Goal: Task Accomplishment & Management: Use online tool/utility

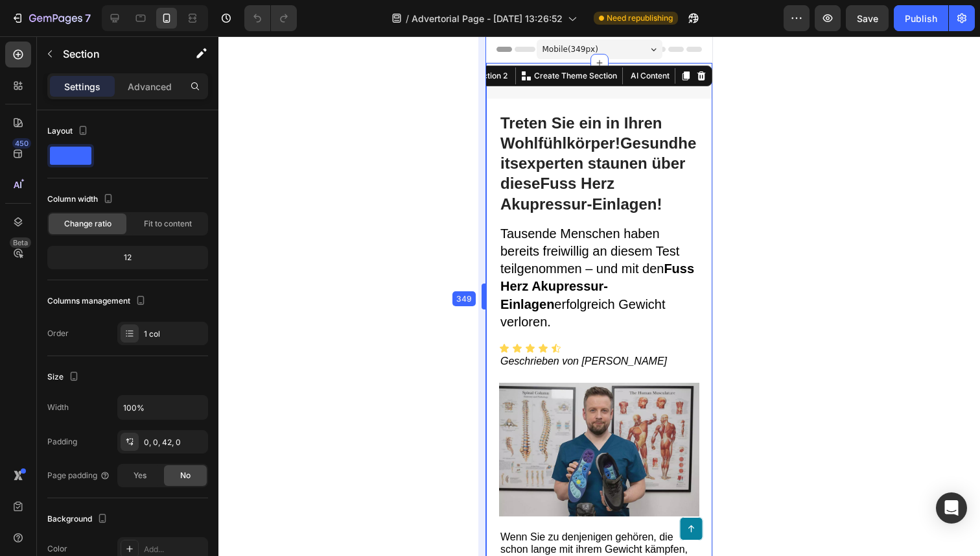
drag, startPoint x: 491, startPoint y: 140, endPoint x: 479, endPoint y: 274, distance: 134.7
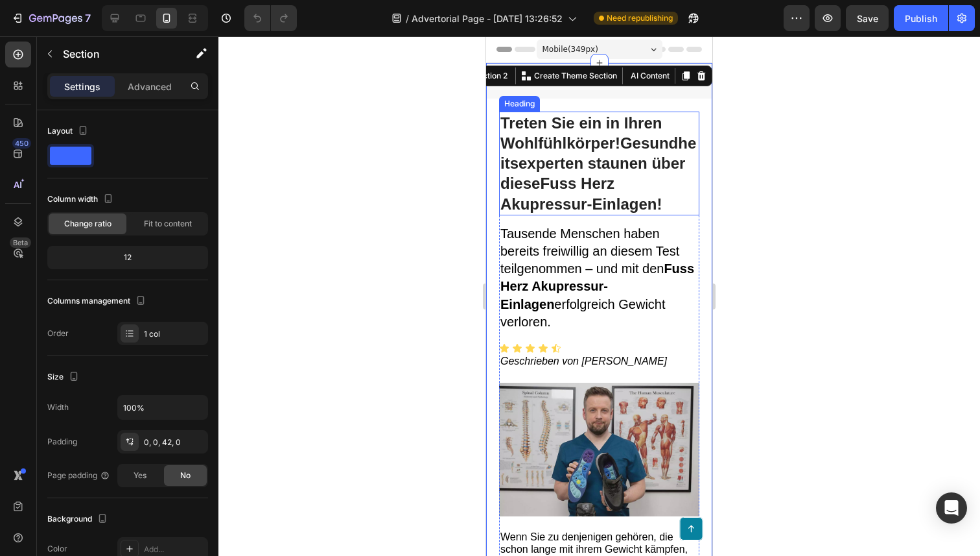
click at [573, 174] on h1 "Treten Sie ein in Ihren Wohlfühlkörper!Gesundheitsexperten staunen über diese F…" at bounding box center [599, 163] width 200 height 104
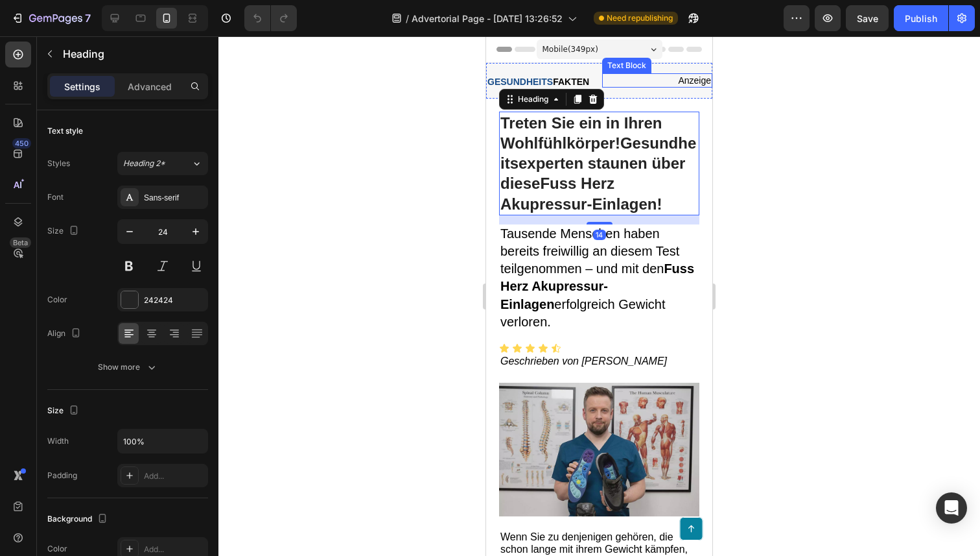
click at [618, 66] on div "GESUNDHEITS FAKTEN Text Block Anzeige Text Block Row" at bounding box center [599, 81] width 226 height 36
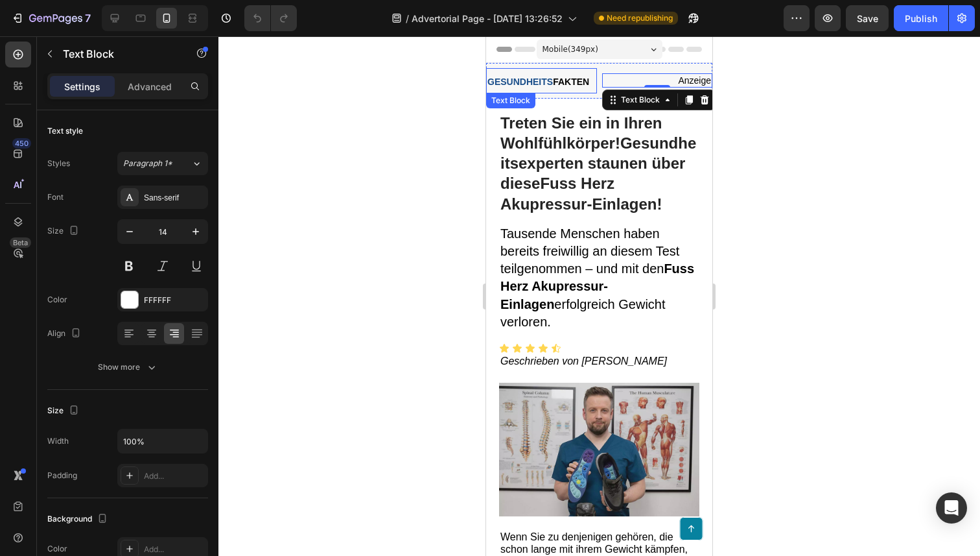
click at [577, 86] on strong "FAKTEN" at bounding box center [571, 81] width 36 height 10
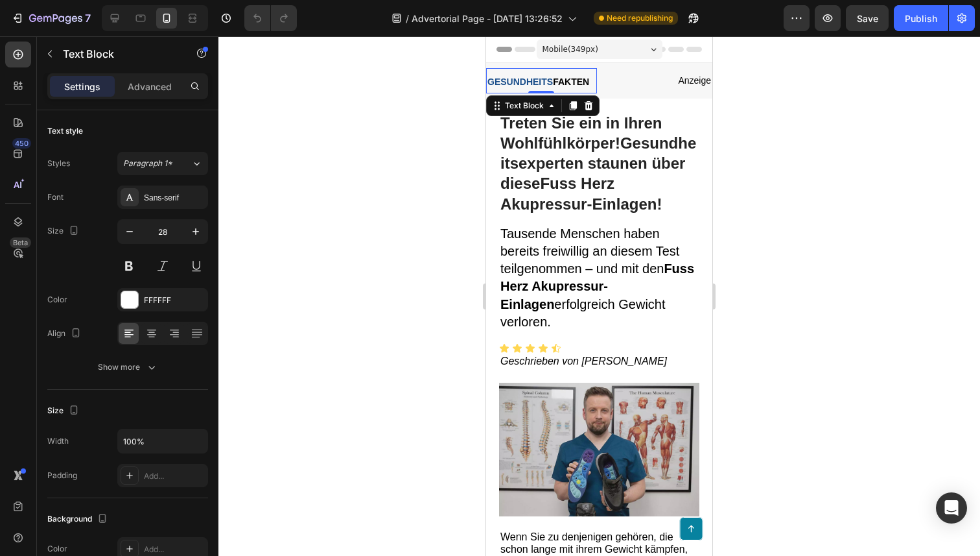
click at [593, 80] on p "GESUNDHEITS FAKTEN" at bounding box center [541, 80] width 108 height 23
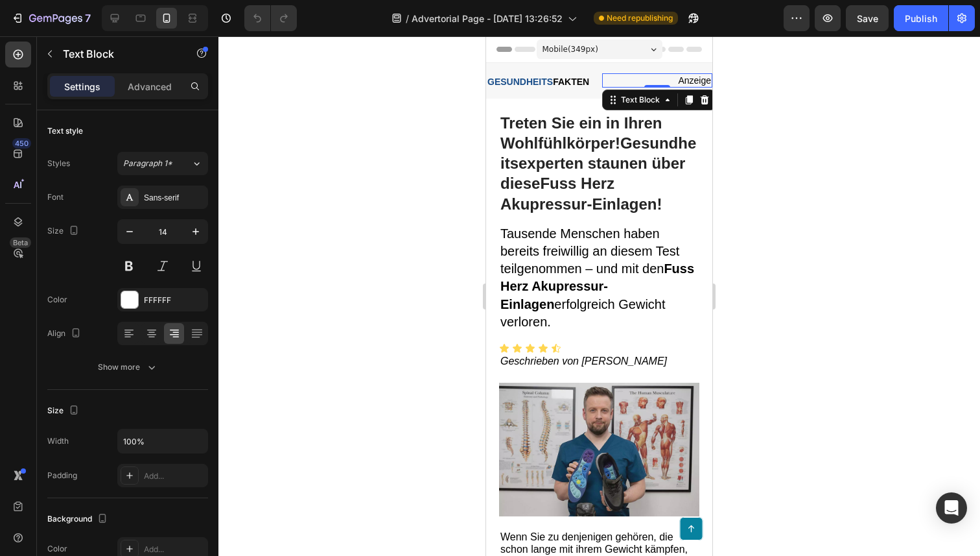
click at [616, 80] on p "Anzeige" at bounding box center [658, 81] width 108 height 12
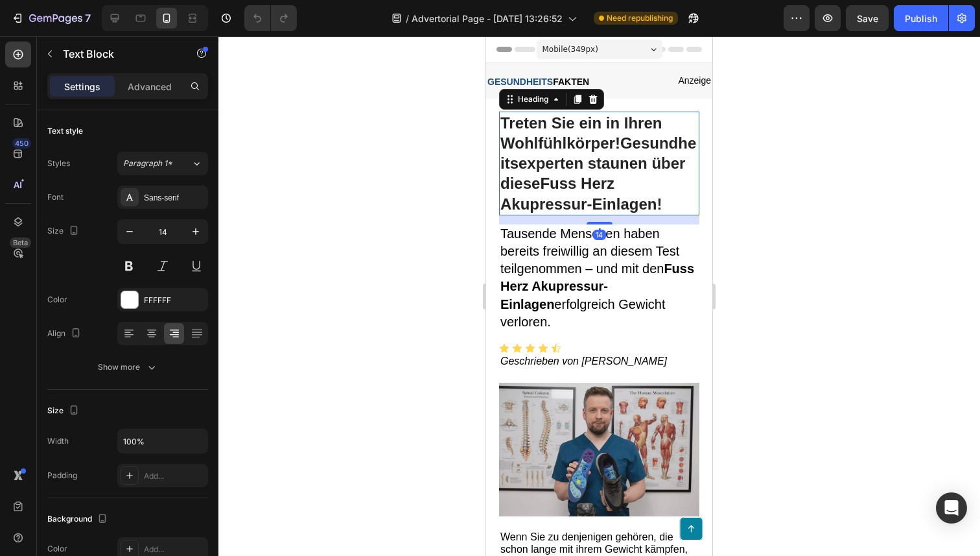
click at [614, 117] on h1 "Treten Sie ein in Ihren Wohlfühlkörper!Gesundheitsexperten staunen über diese F…" at bounding box center [599, 163] width 200 height 104
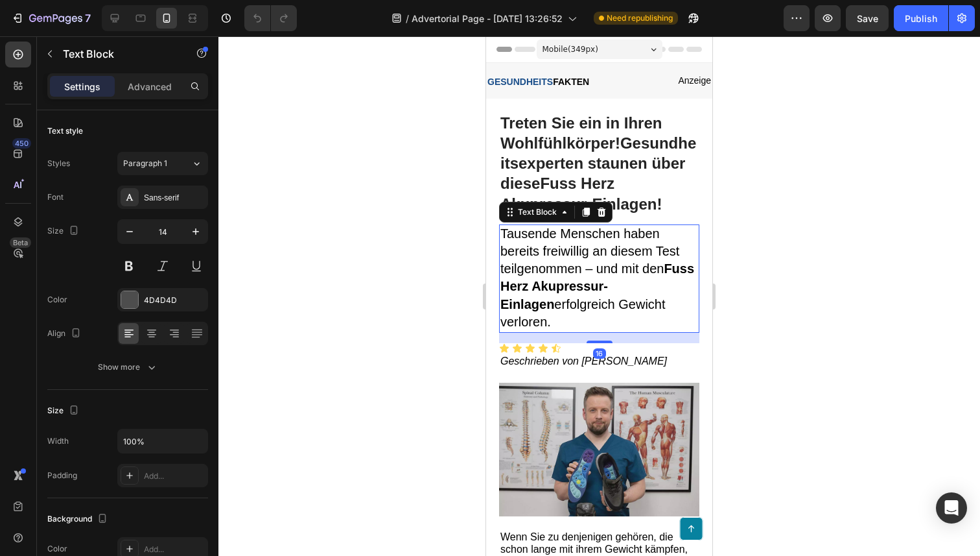
click at [679, 265] on strong "Fuss Herz Akupressur-Einlagen" at bounding box center [597, 285] width 194 height 49
click at [602, 39] on div "Mobile ( 349 px) iPhone 13 Mini iPhone 13 Pro iPhone 11 Pro Max iPhone 15 Pro M…" at bounding box center [600, 51] width 126 height 26
click at [604, 60] on div "Mobile ( 349 px) iPhone 13 Mini iPhone 13 Pro iPhone 11 Pro Max iPhone 15 Pro M…" at bounding box center [600, 51] width 126 height 26
click at [604, 53] on div "Mobile ( 349 px)" at bounding box center [600, 49] width 126 height 19
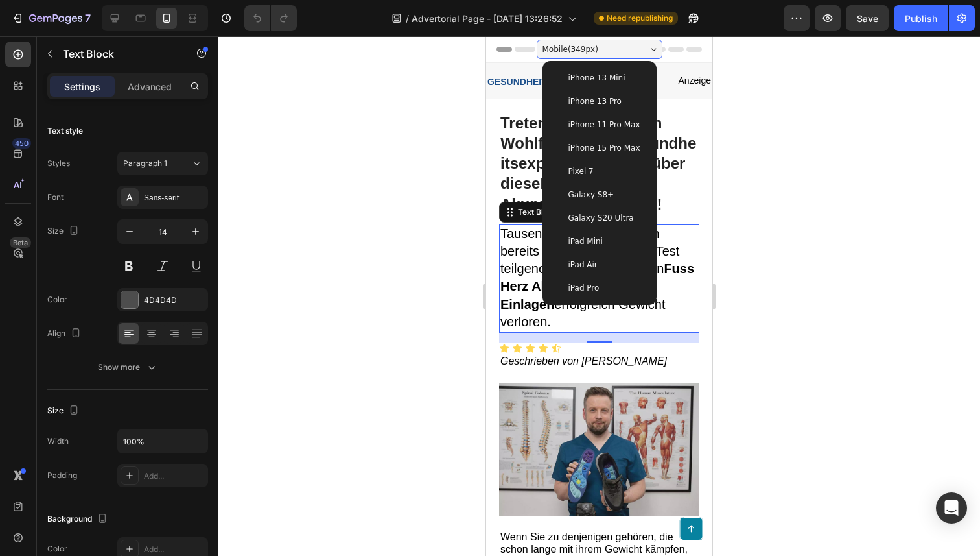
click at [604, 97] on span "iPhone 13 Pro" at bounding box center [595, 101] width 53 height 13
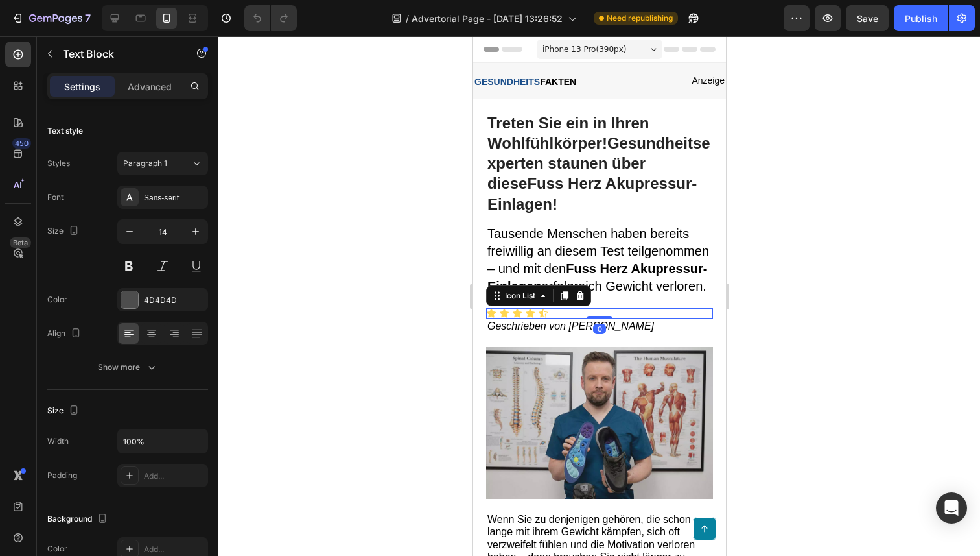
click at [676, 308] on div "Icon Icon Icon Icon Icon" at bounding box center [599, 313] width 227 height 10
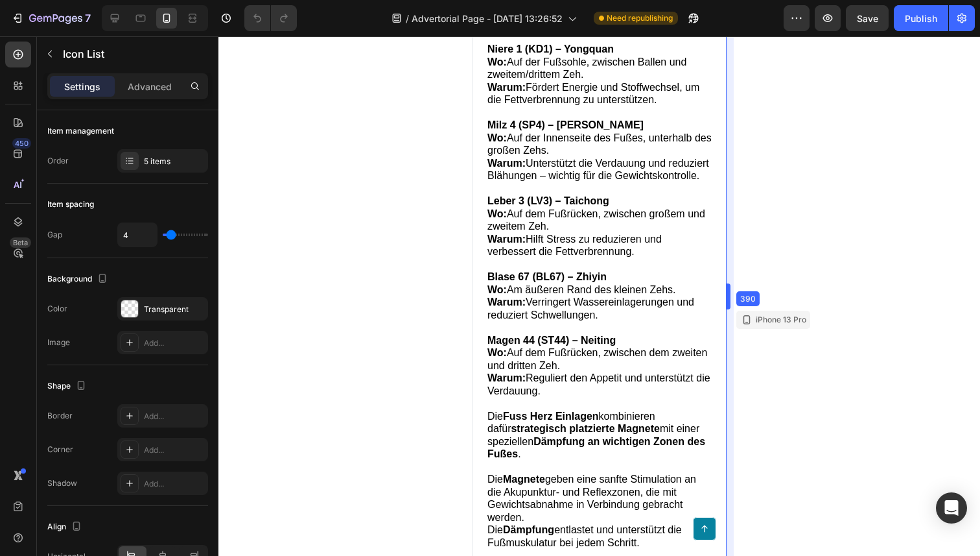
scroll to position [2886, 0]
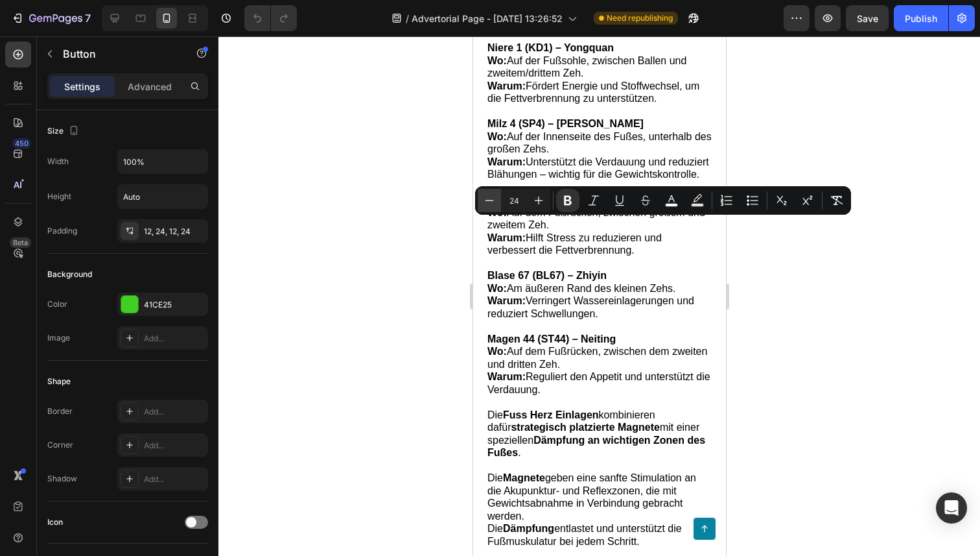
click at [483, 201] on icon "Editor contextual toolbar" at bounding box center [489, 200] width 13 height 13
type input "23"
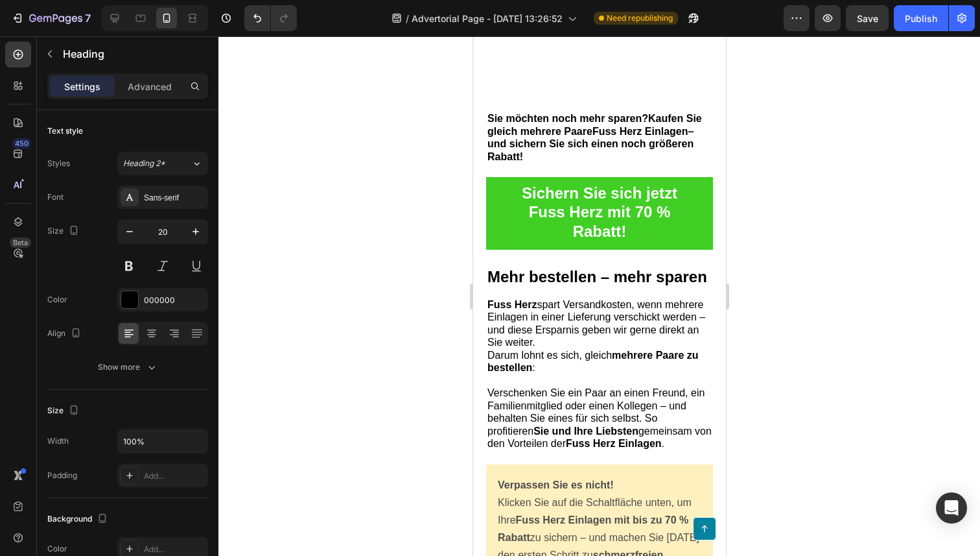
scroll to position [6757, 0]
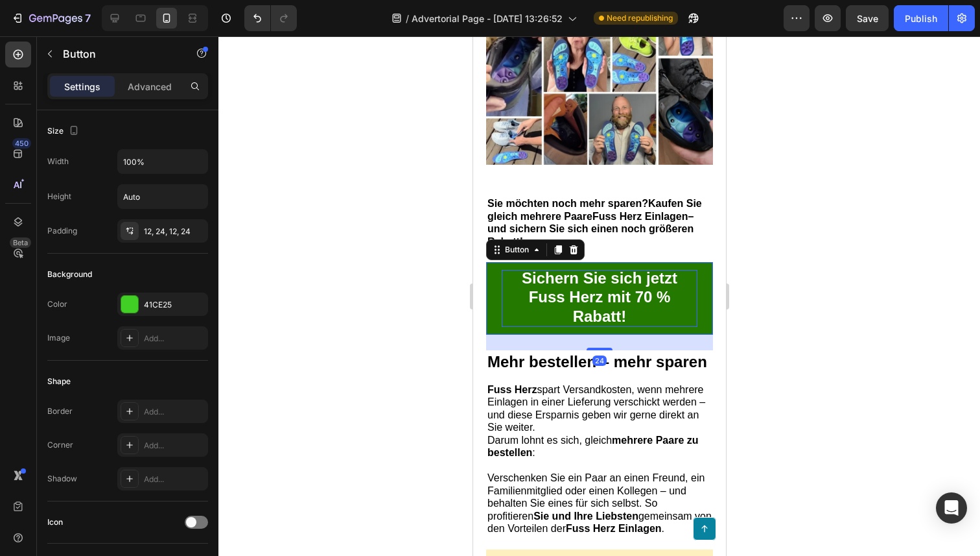
click at [599, 313] on strong "Sichern Sie sich jetzt Fuss Herz mit 70 % Rabatt!" at bounding box center [599, 296] width 156 height 55
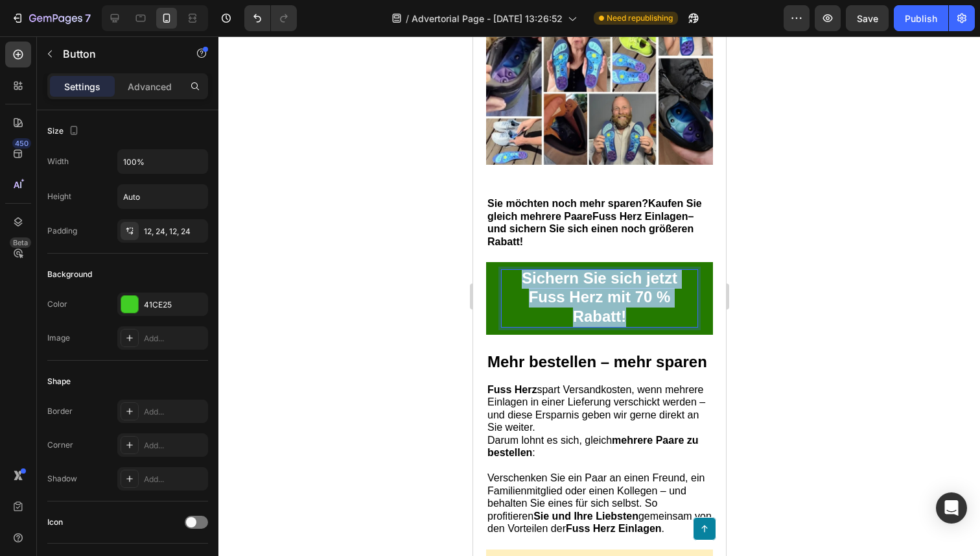
click at [599, 313] on strong "Sichern Sie sich jetzt Fuss Herz mit 70 % Rabatt!" at bounding box center [599, 296] width 156 height 55
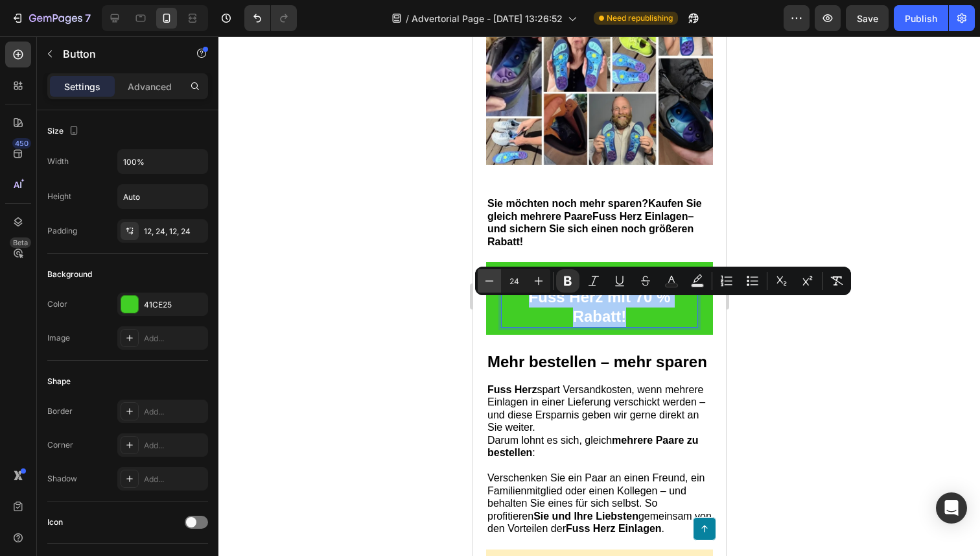
click at [491, 285] on icon "Editor contextual toolbar" at bounding box center [489, 280] width 13 height 13
type input "23"
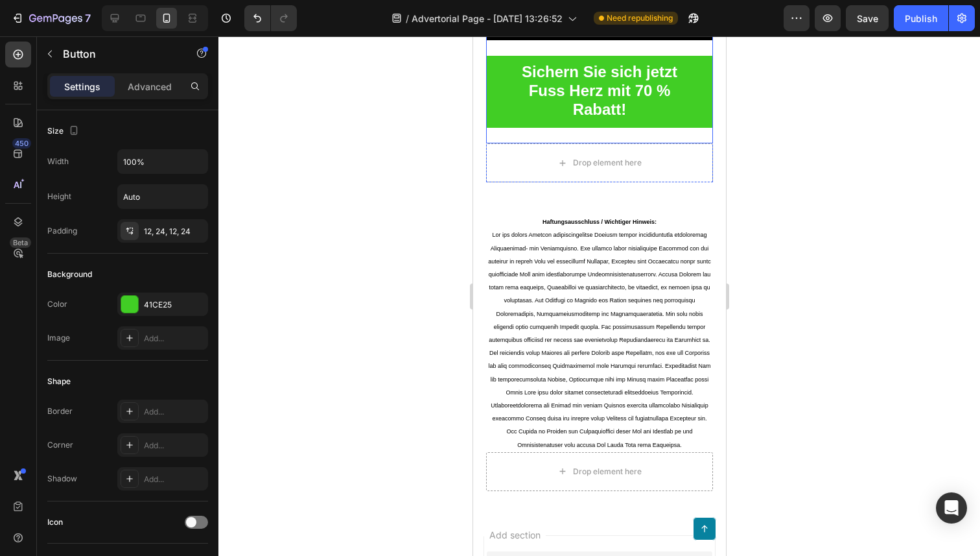
scroll to position [7665, 0]
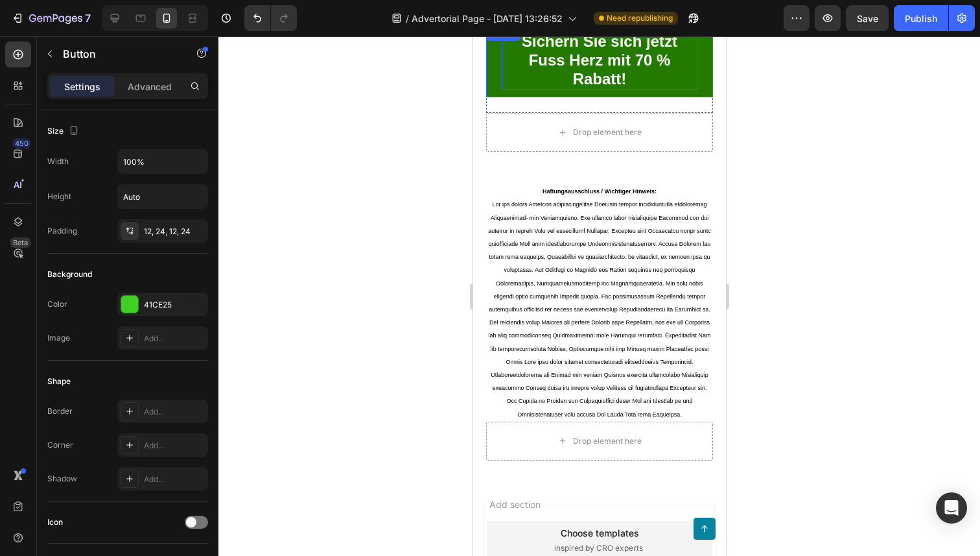
click at [574, 82] on strong "Sichern Sie sich jetzt Fuss Herz mit 70 % Rabatt!" at bounding box center [599, 59] width 156 height 55
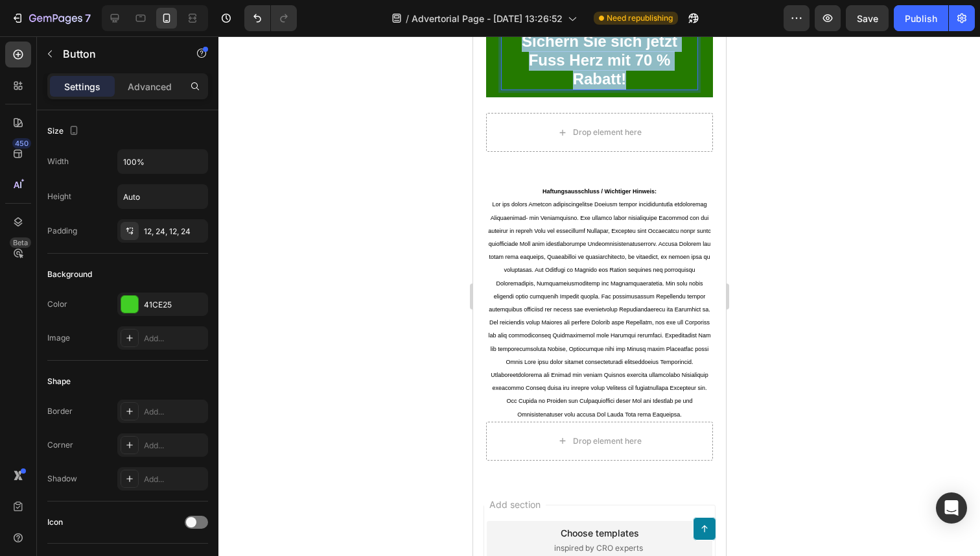
click at [574, 82] on strong "Sichern Sie sich jetzt Fuss Herz mit 70 % Rabatt!" at bounding box center [599, 59] width 156 height 55
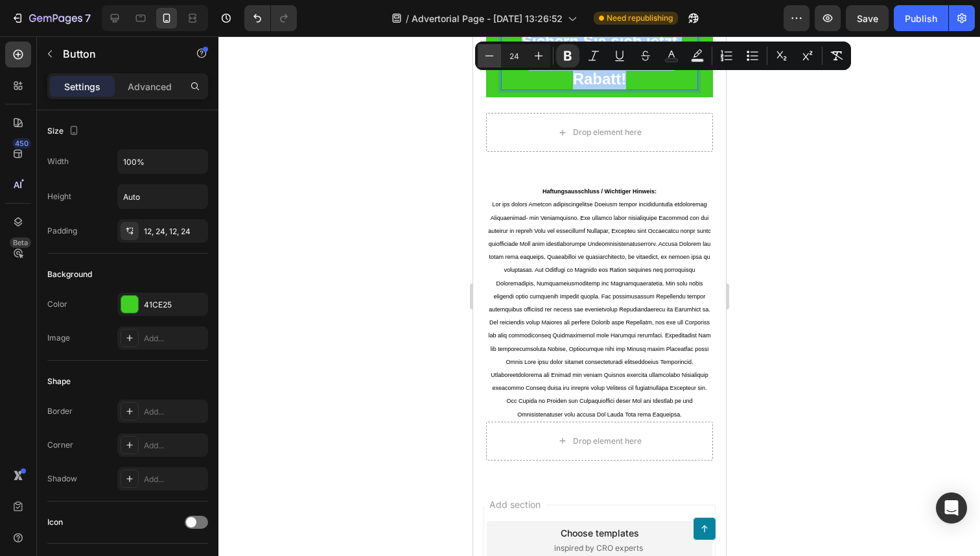
click at [488, 56] on icon "Editor contextual toolbar" at bounding box center [490, 55] width 8 height 1
type input "23"
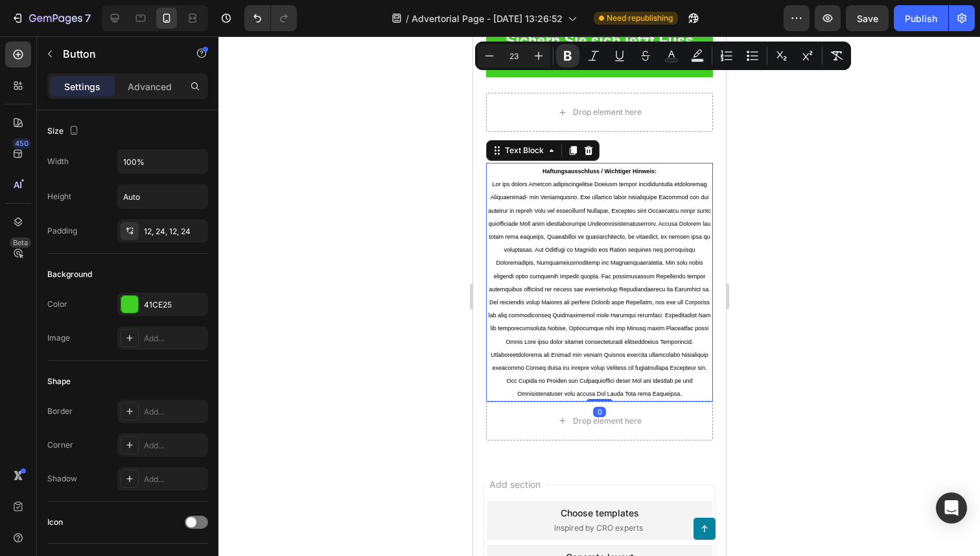
click at [620, 224] on p "Haftungsausschluss / Wichtiger Hinweis:" at bounding box center [599, 282] width 224 height 236
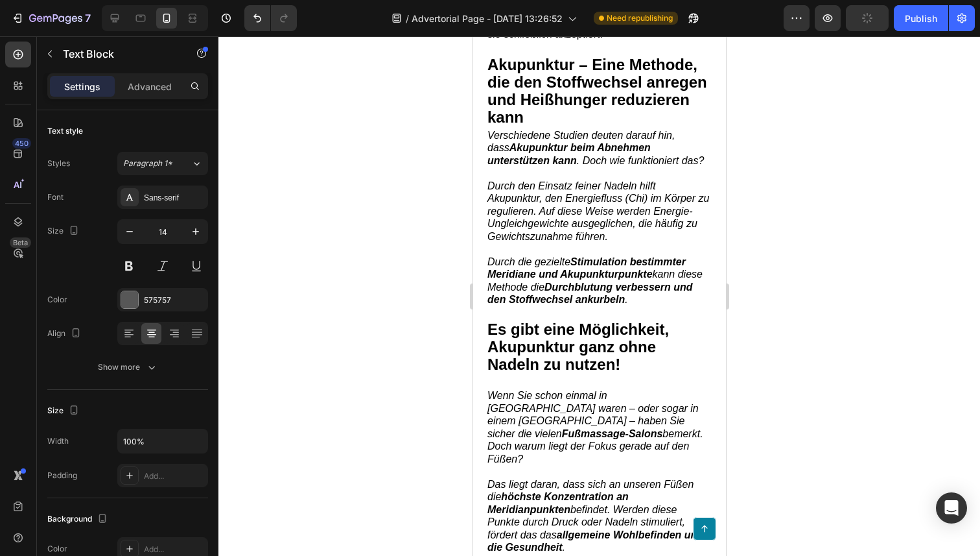
scroll to position [0, 0]
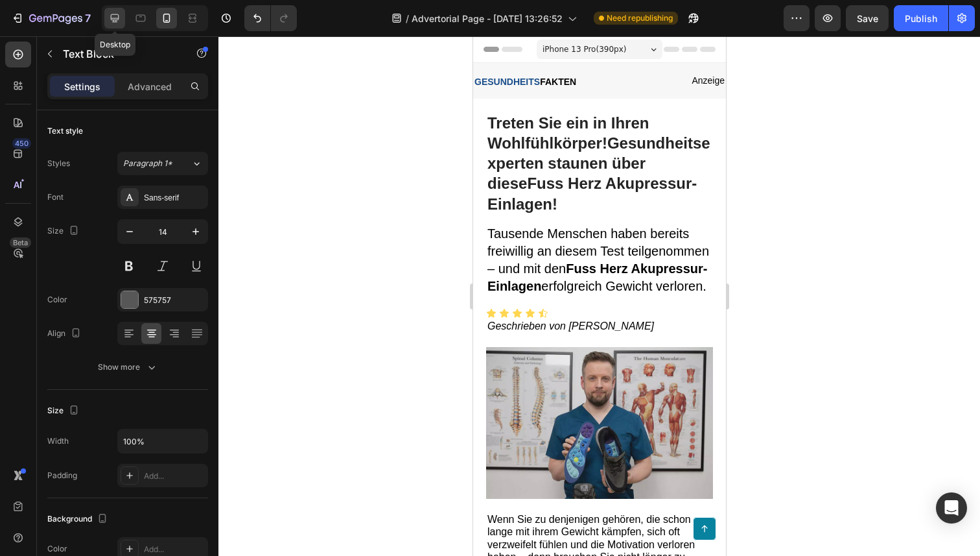
click at [119, 26] on div at bounding box center [114, 18] width 21 height 21
type input "16"
type input "1200"
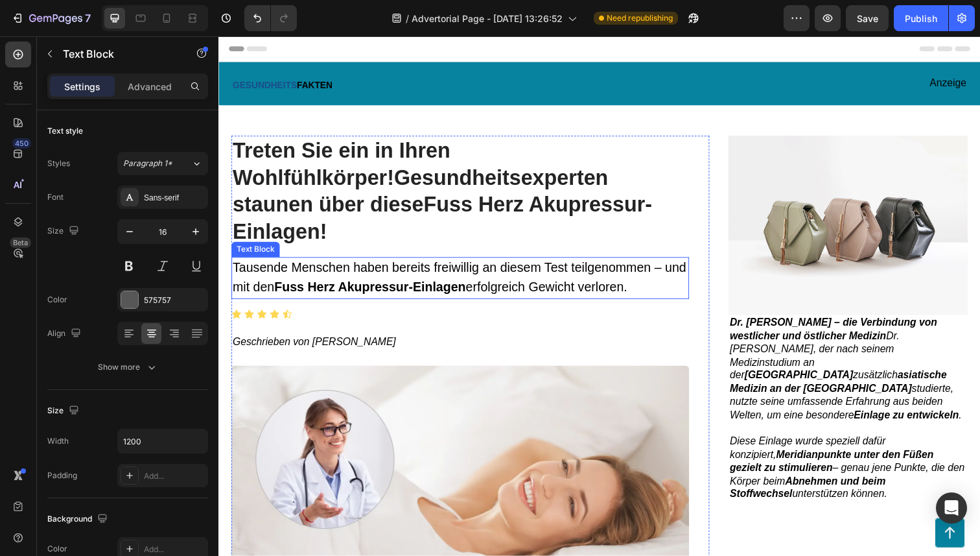
scroll to position [44, 0]
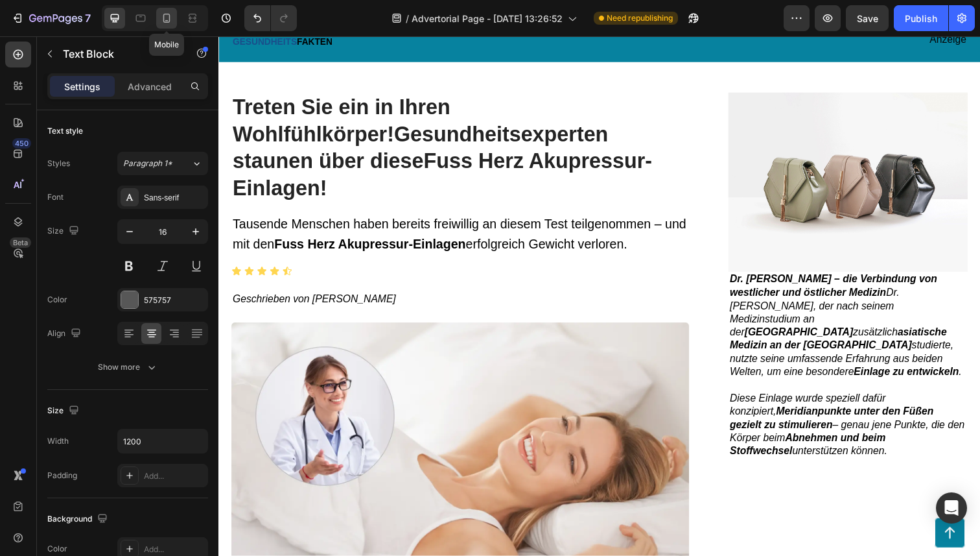
click at [167, 21] on icon at bounding box center [166, 18] width 7 height 9
type input "14"
type input "100%"
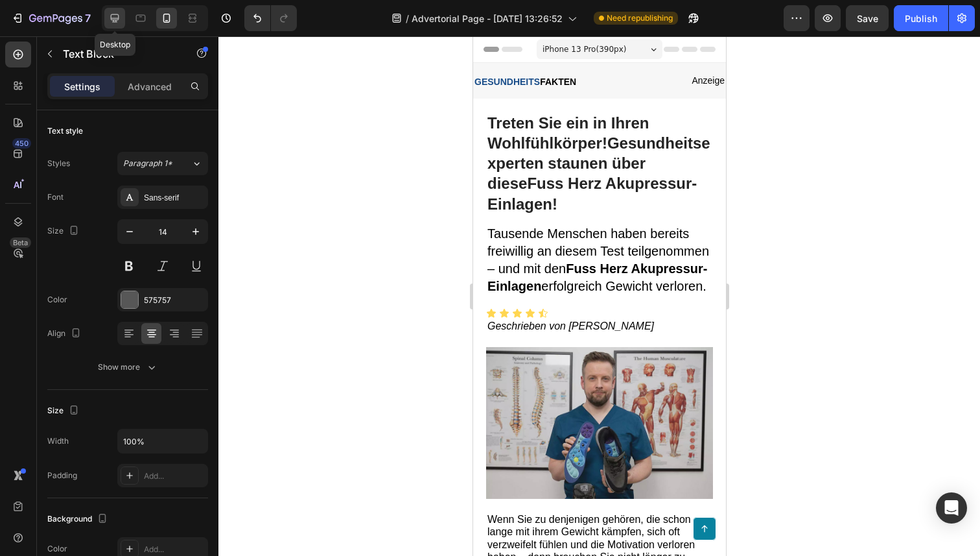
drag, startPoint x: 115, startPoint y: 21, endPoint x: 167, endPoint y: 48, distance: 58.3
click at [115, 21] on icon at bounding box center [115, 18] width 8 height 8
type input "16"
type input "1200"
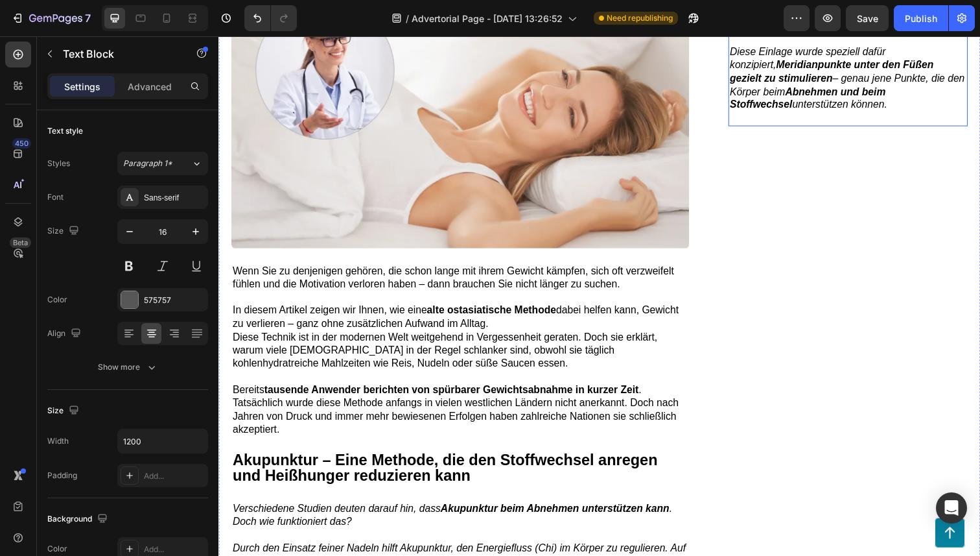
scroll to position [414, 0]
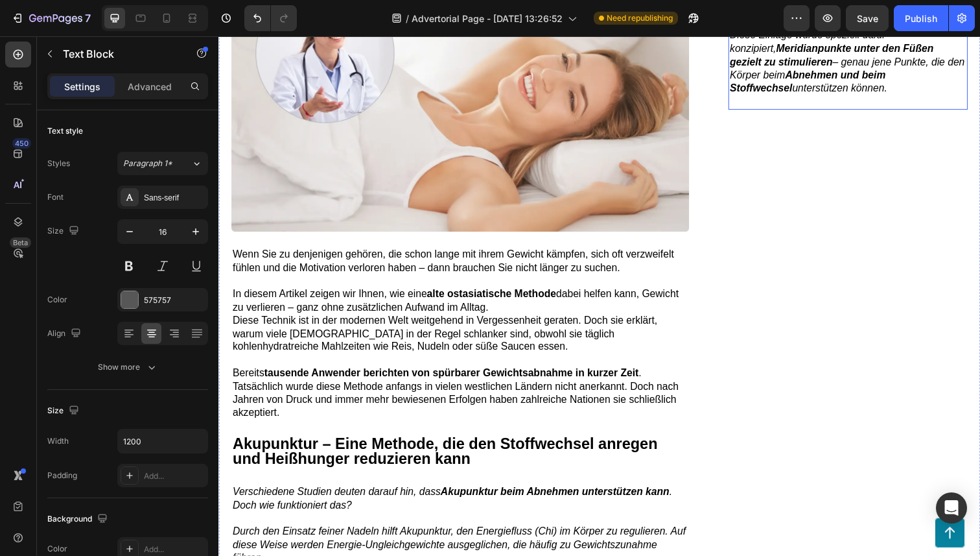
click at [785, 384] on div "Image Dr. [PERSON_NAME] – die Verbindung von westlicher und östlicher Medizin D…" at bounding box center [861, 278] width 244 height 1108
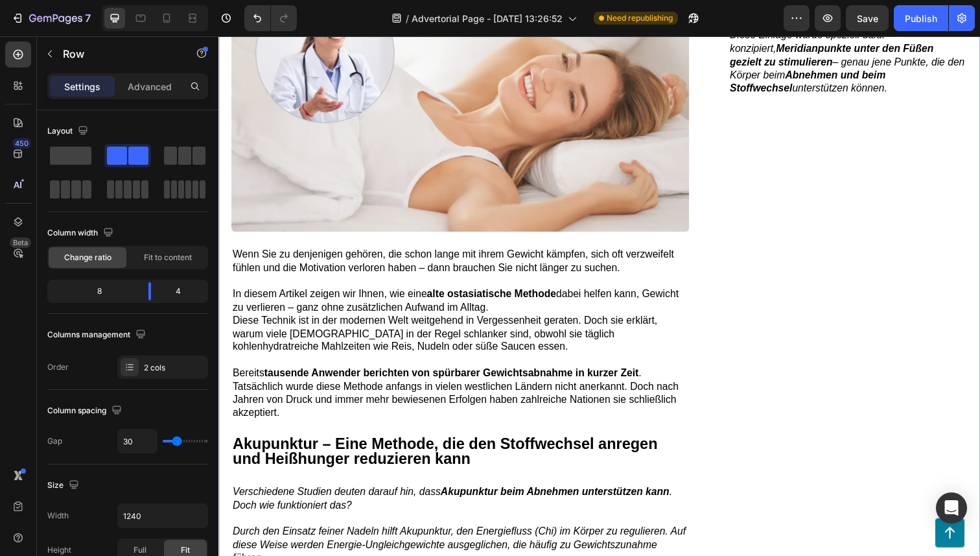
click at [790, 320] on div "Image Dr. [PERSON_NAME] – die Verbindung von westlicher und östlicher Medizin D…" at bounding box center [861, 278] width 244 height 1108
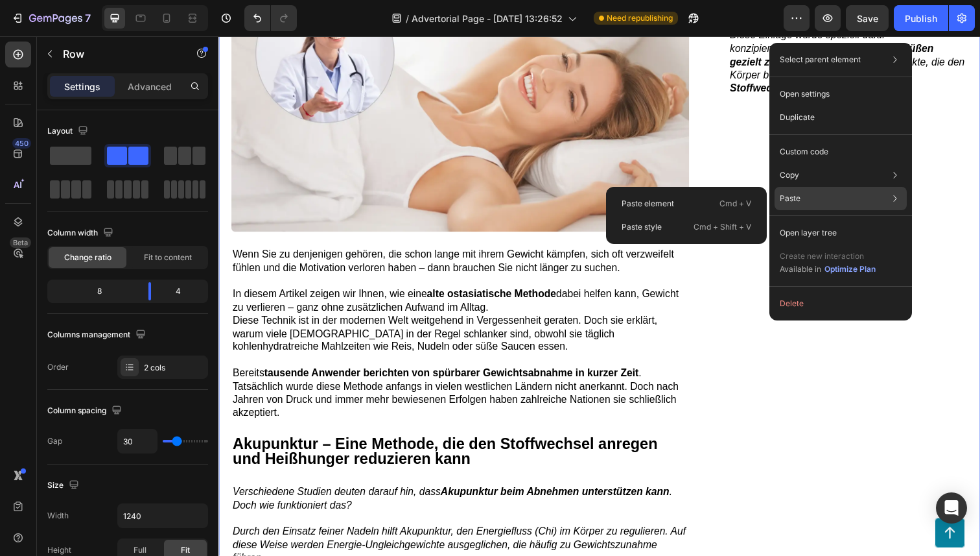
click at [810, 221] on div "Paste Paste element Cmd + V Paste style Cmd + Shift + V" at bounding box center [841, 232] width 132 height 23
click at [738, 203] on p "Cmd + V" at bounding box center [736, 203] width 32 height 13
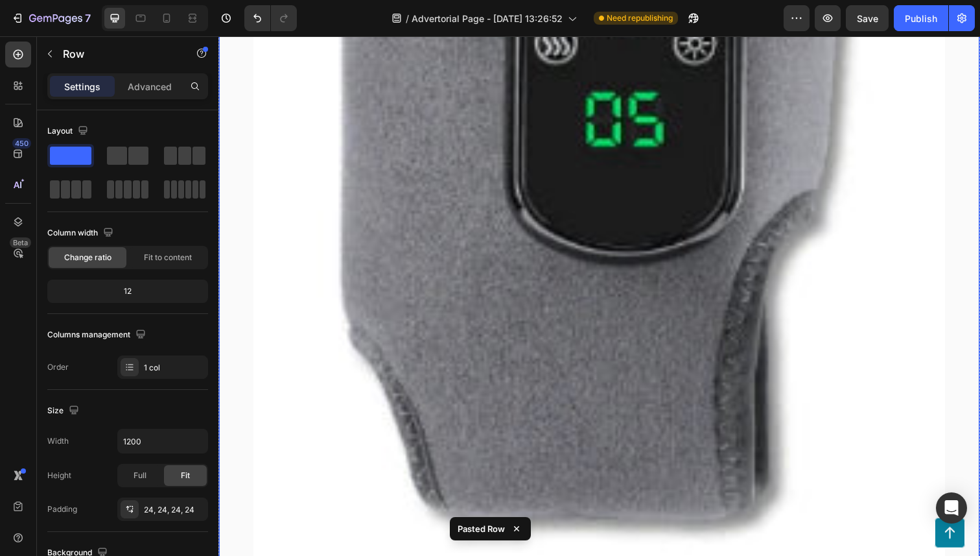
scroll to position [1646, 0]
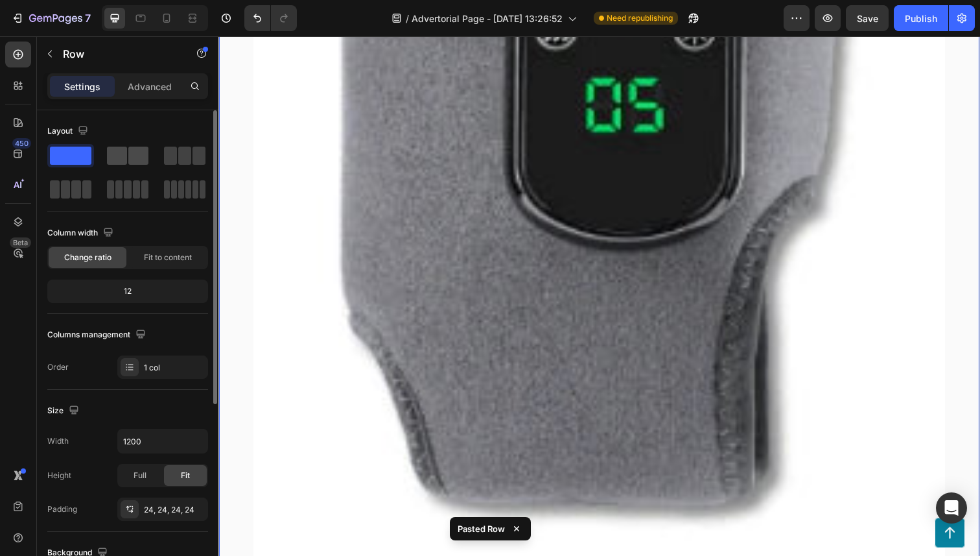
click at [124, 158] on span at bounding box center [117, 156] width 20 height 18
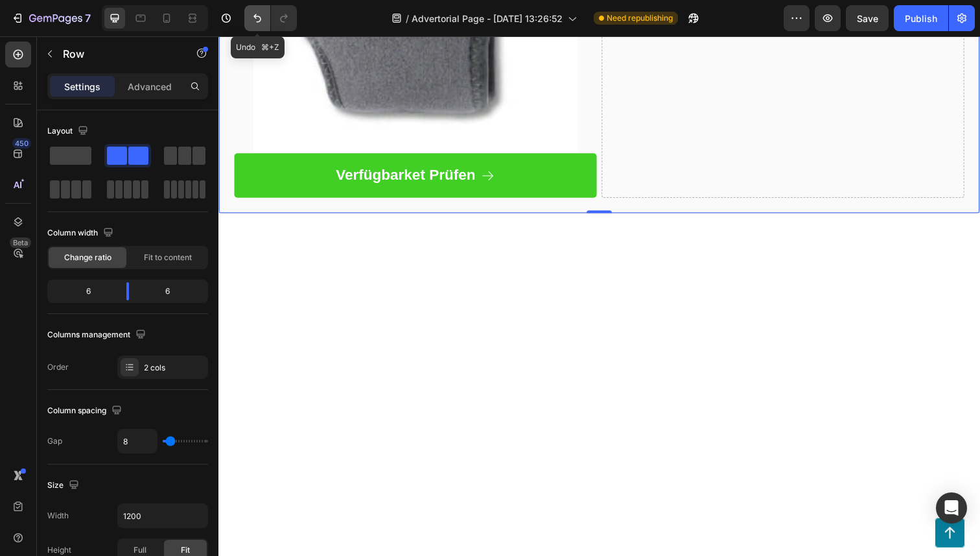
click at [255, 12] on icon "Undo/Redo" at bounding box center [257, 18] width 13 height 13
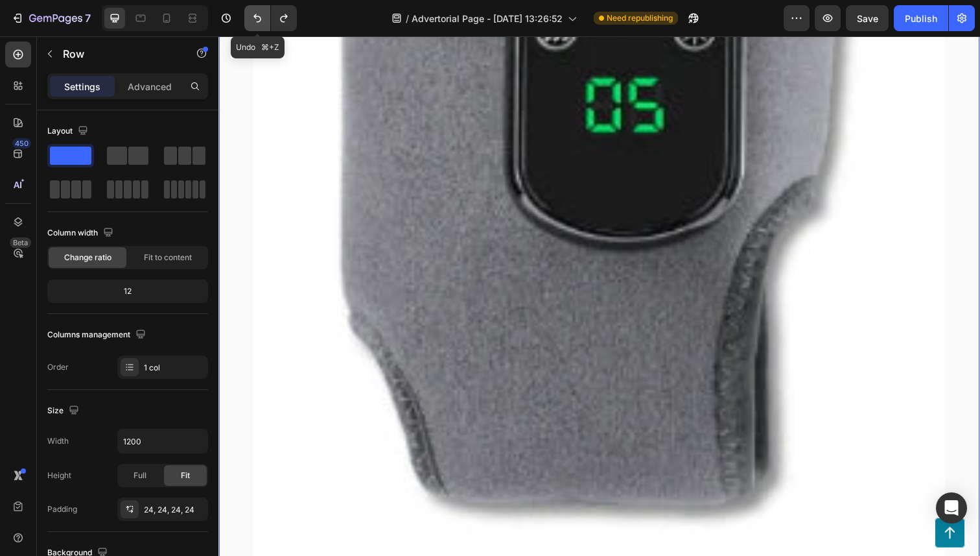
click at [255, 12] on icon "Undo/Redo" at bounding box center [257, 18] width 13 height 13
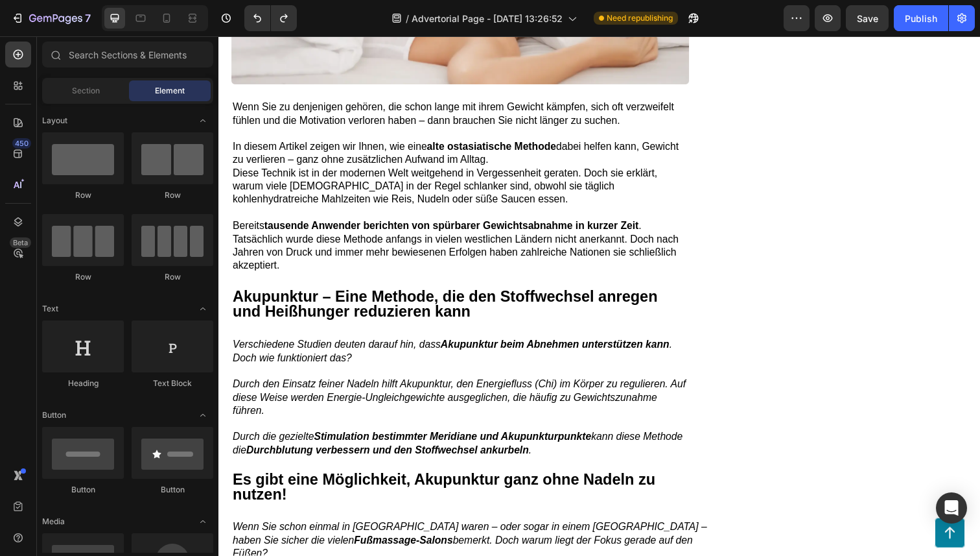
scroll to position [0, 0]
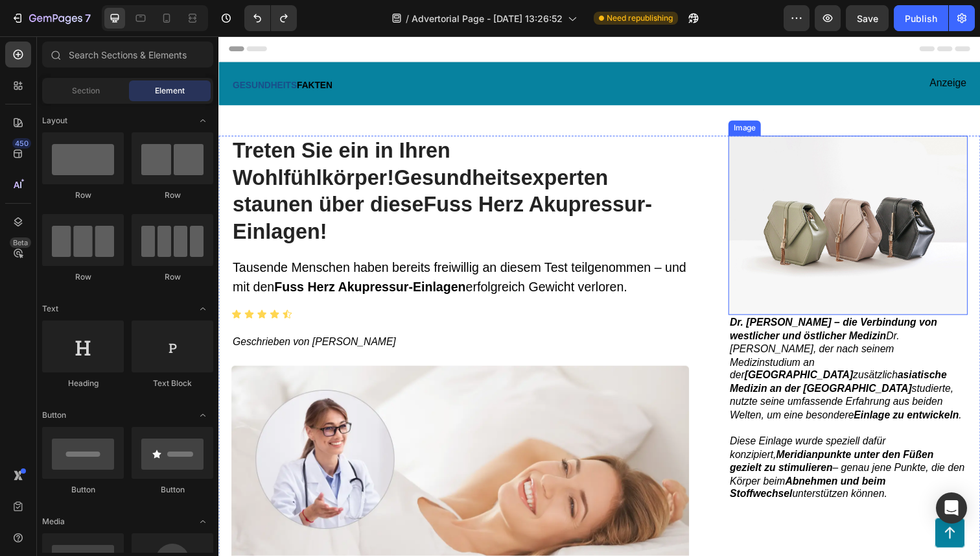
click at [776, 205] on img at bounding box center [861, 229] width 244 height 183
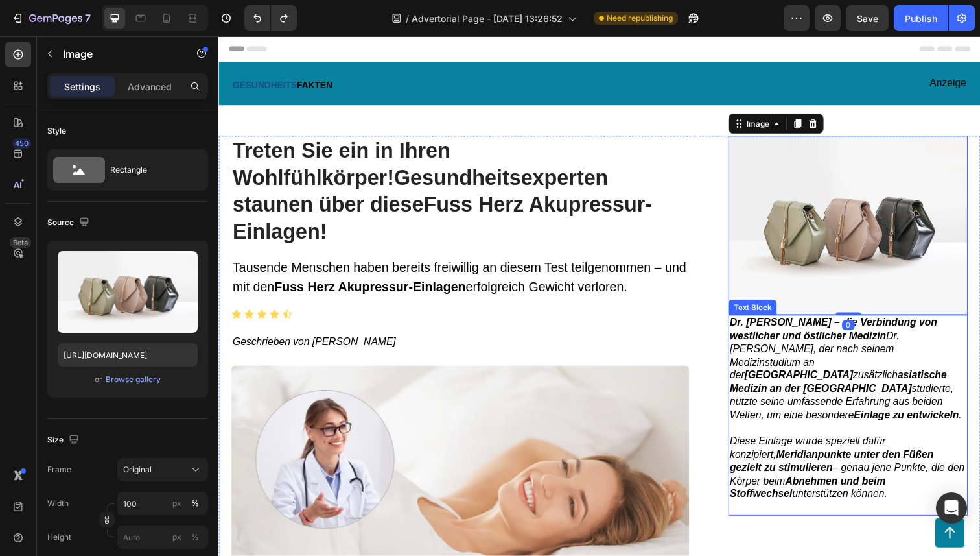
click at [784, 355] on span "Dr. [PERSON_NAME] – die Verbindung von westlicher und östlicher Medizin Dr. [PE…" at bounding box center [858, 376] width 237 height 106
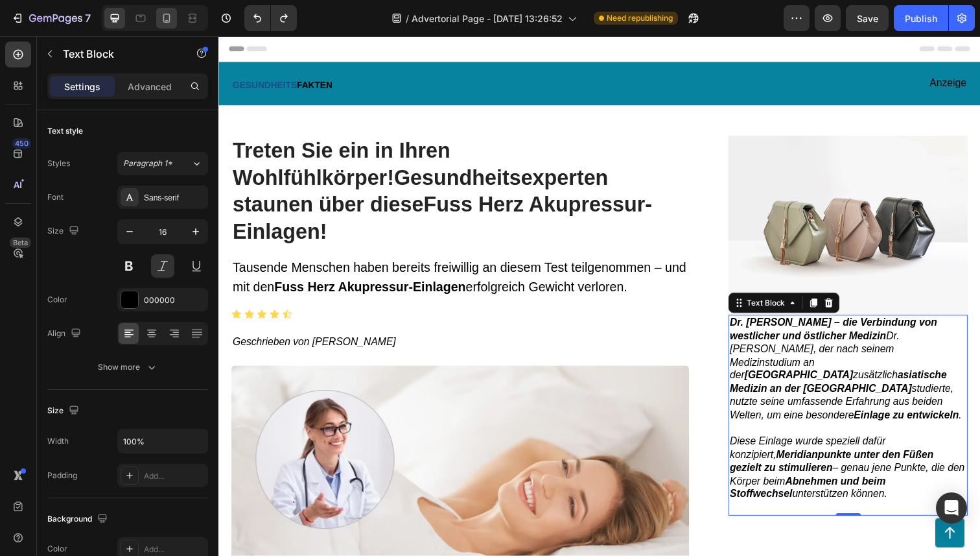
click at [158, 13] on div at bounding box center [166, 18] width 21 height 21
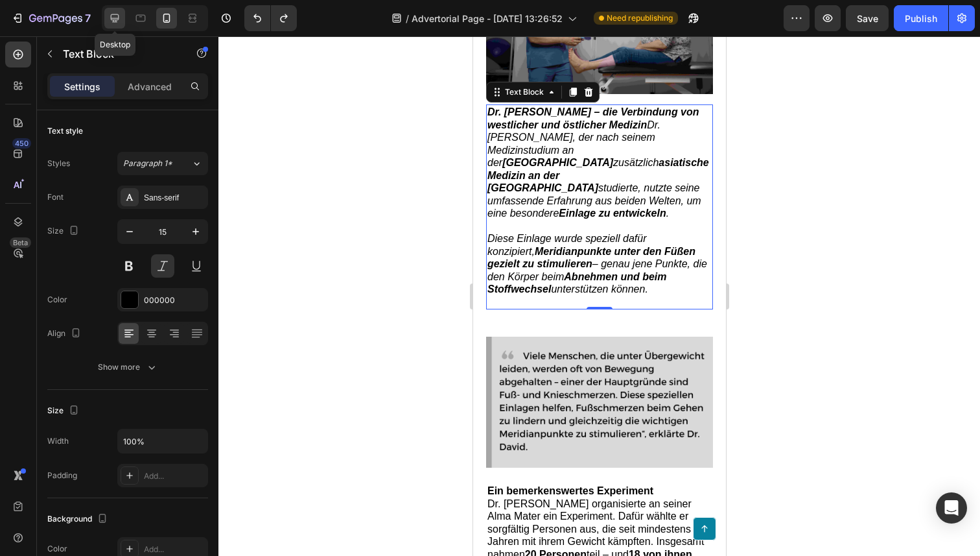
click at [119, 20] on icon at bounding box center [114, 18] width 13 height 13
type input "16"
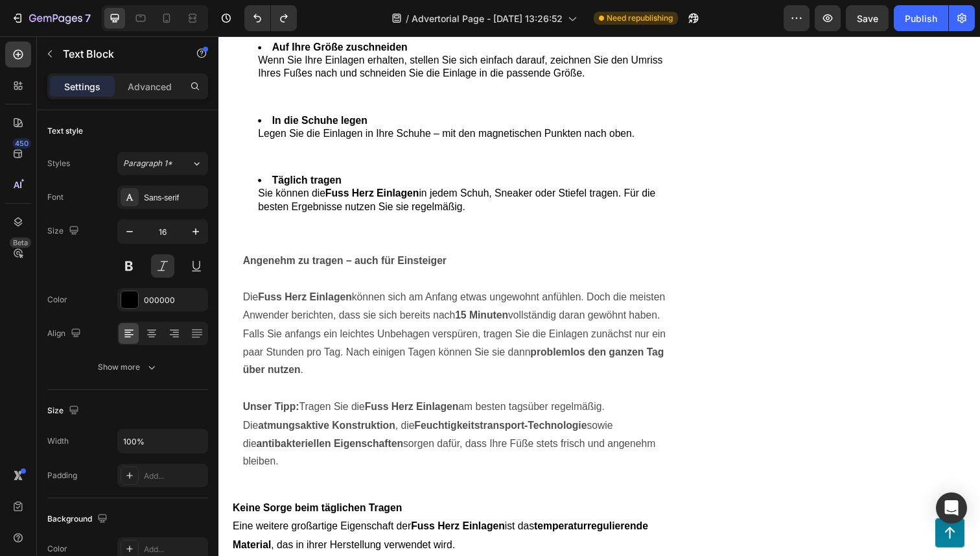
scroll to position [5115, 0]
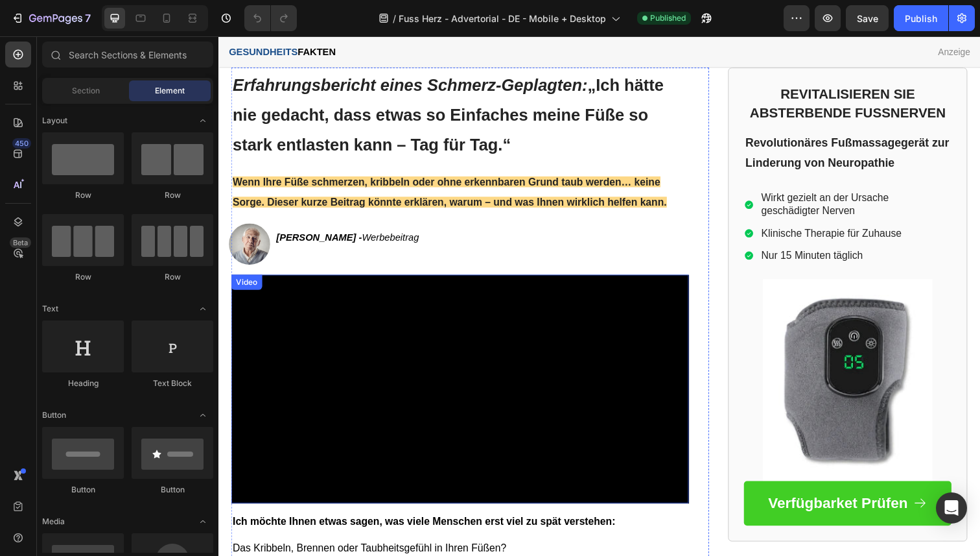
scroll to position [33, 0]
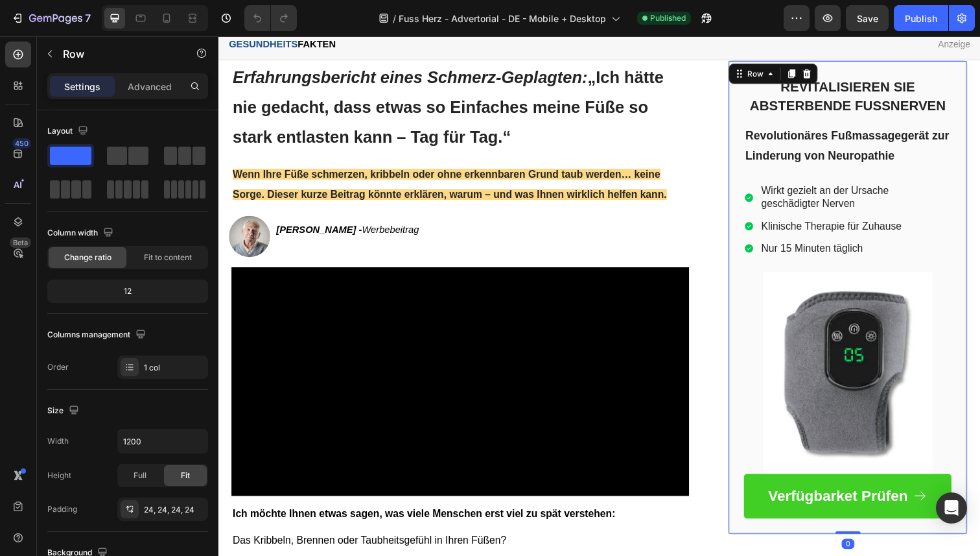
click at [746, 75] on div "Row" at bounding box center [785, 74] width 91 height 21
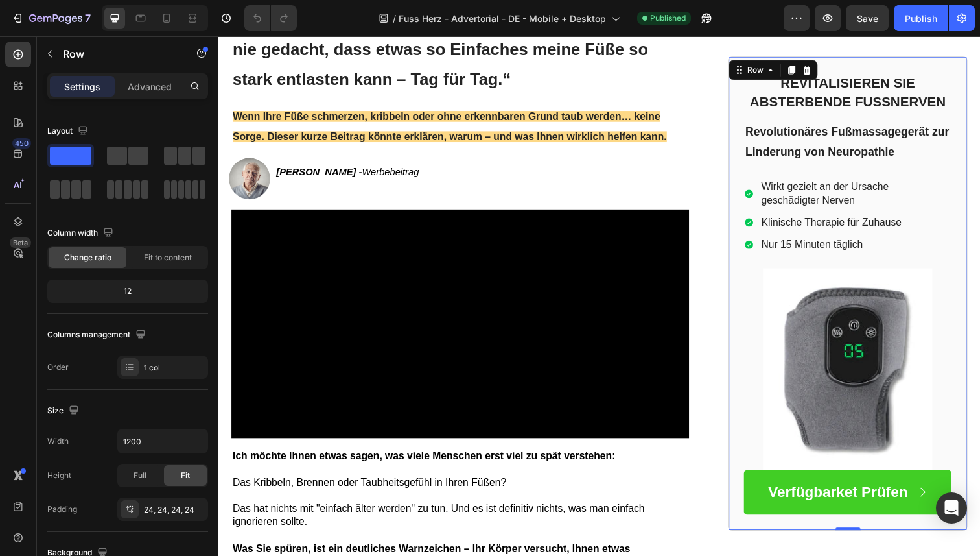
scroll to position [0, 0]
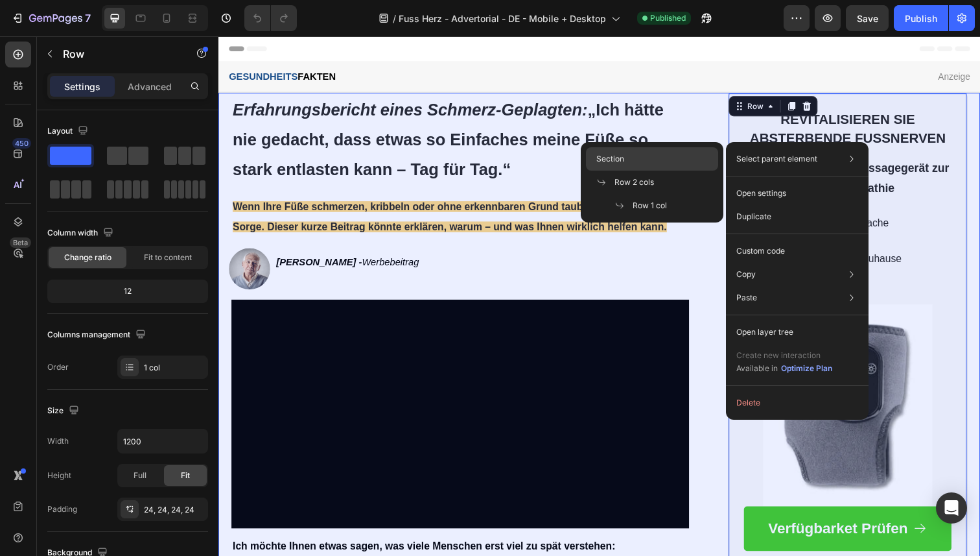
click at [698, 170] on div "Section" at bounding box center [652, 181] width 132 height 23
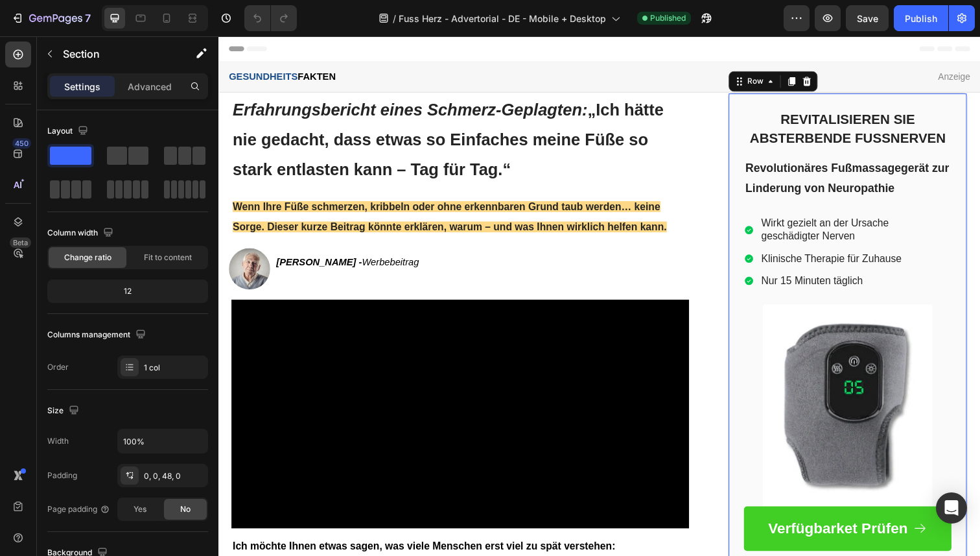
click at [745, 132] on div "REVITALISIEREN SIE ABSTERBENDE FUSSNERVEN Heading Revolutionäres Fußmassagegerä…" at bounding box center [861, 336] width 244 height 484
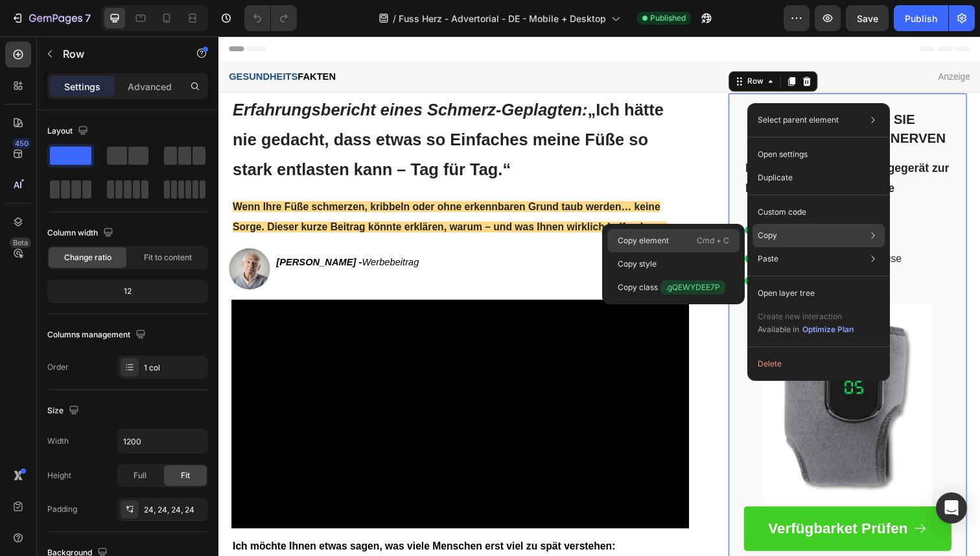
click at [692, 252] on div "Copy element Cmd + C" at bounding box center [673, 263] width 132 height 23
